Goal: Use online tool/utility: Utilize a website feature to perform a specific function

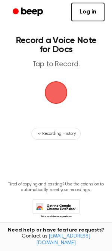
click at [59, 90] on span "button" at bounding box center [56, 92] width 21 height 21
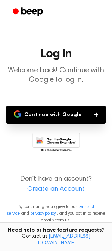
click at [60, 117] on button "Continue with Google" at bounding box center [56, 115] width 100 height 18
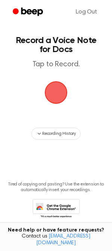
click at [55, 96] on span "button" at bounding box center [56, 92] width 21 height 21
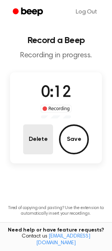
click at [39, 136] on button "Delete" at bounding box center [38, 139] width 30 height 30
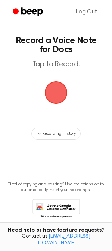
click at [59, 94] on span "button" at bounding box center [56, 92] width 21 height 21
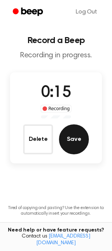
click at [74, 138] on button "Save" at bounding box center [74, 139] width 30 height 30
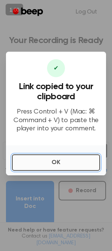
click at [57, 158] on button "OK" at bounding box center [56, 162] width 88 height 16
